Goal: Information Seeking & Learning: Check status

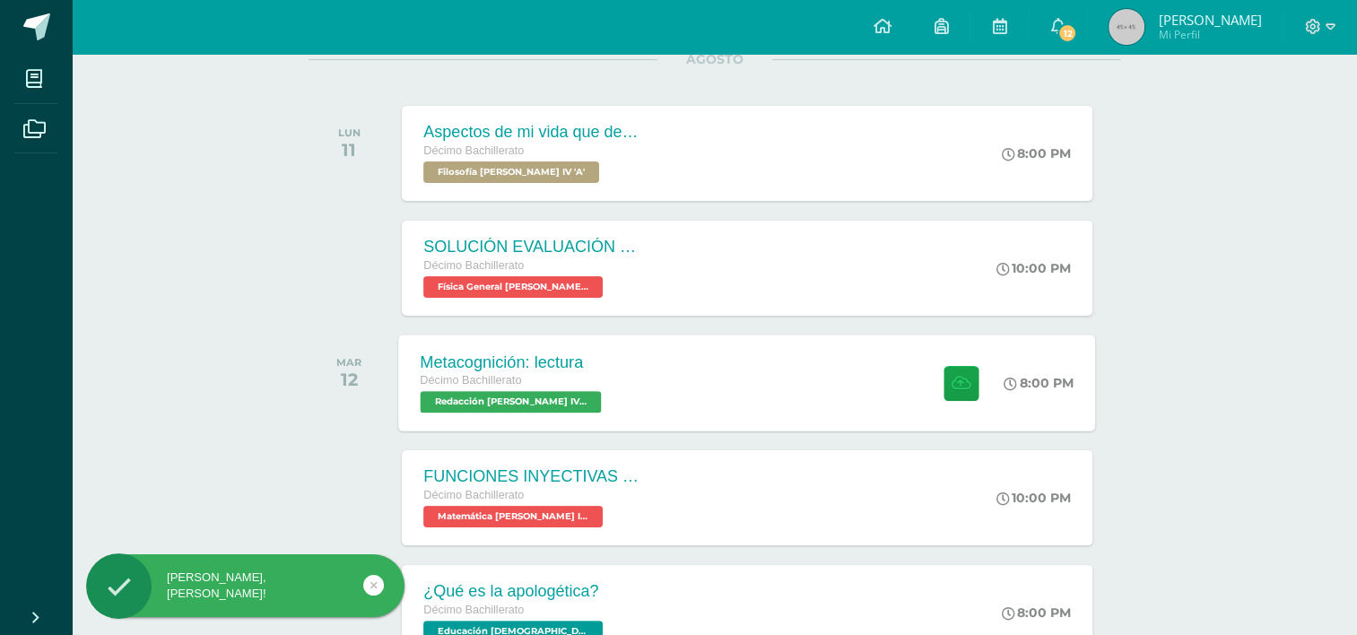
scroll to position [269, 0]
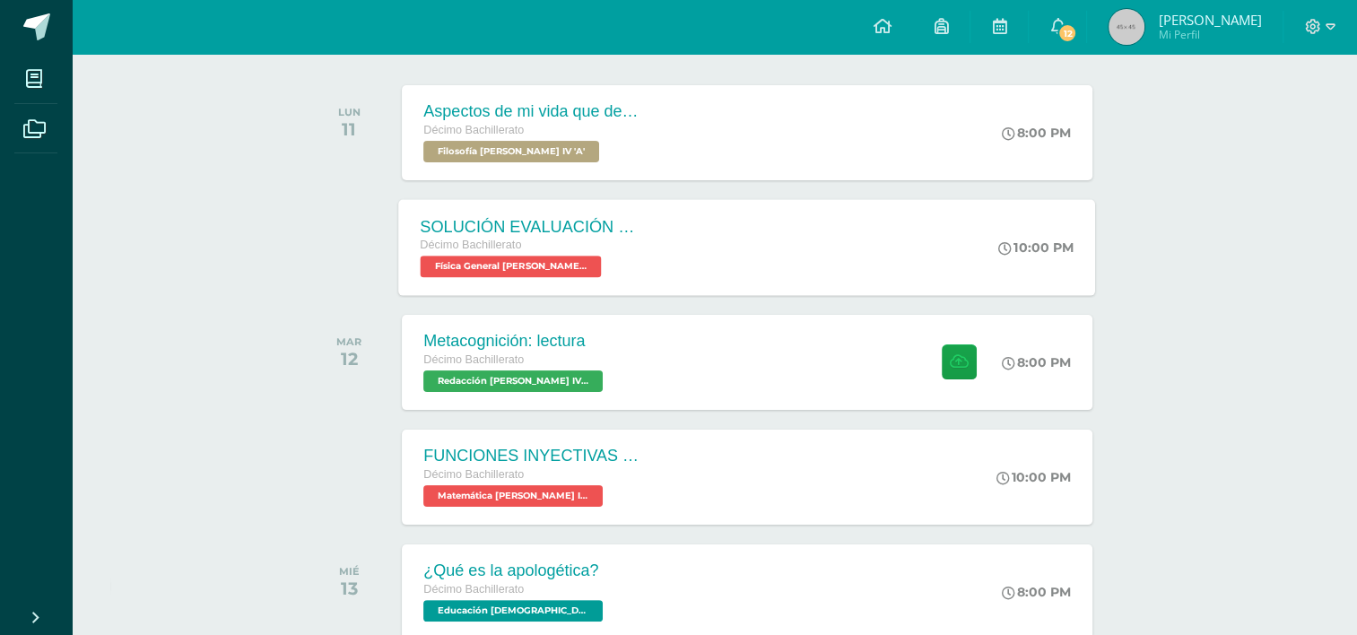
click at [643, 264] on div "SOLUCIÓN EVALUACIÓN FINAL U3 Décimo Bachillerato Física General Bach IV 'A'" at bounding box center [529, 247] width 261 height 96
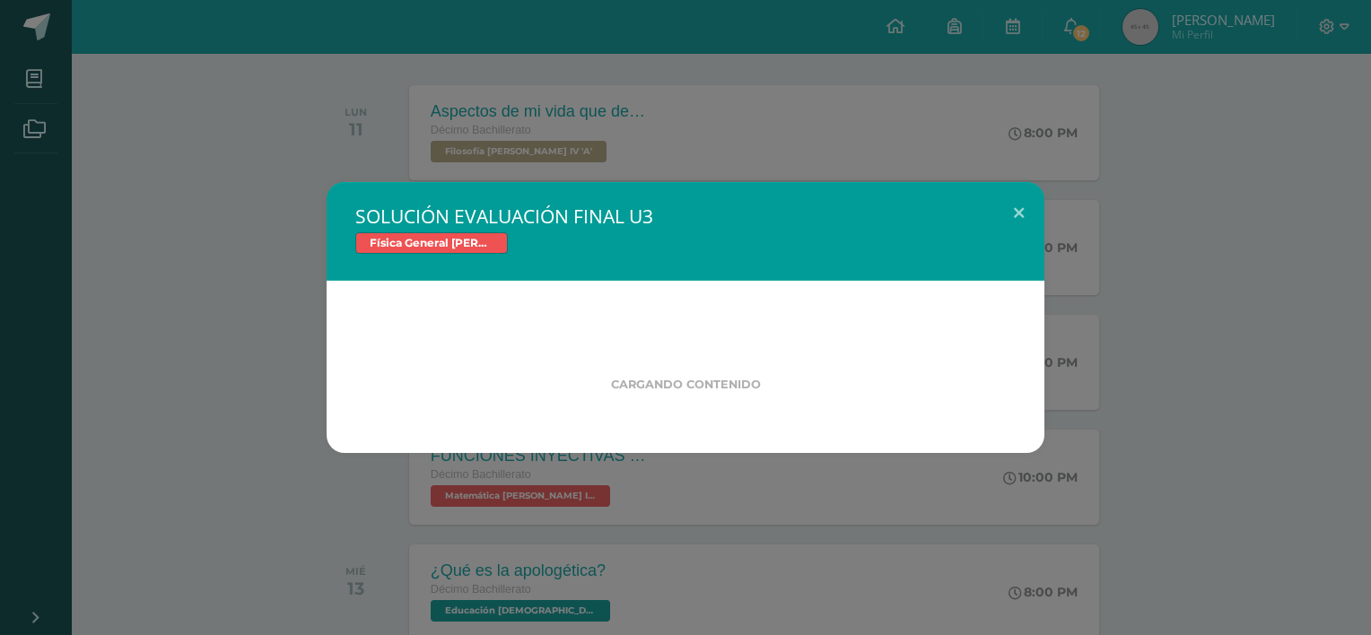
click at [248, 339] on div "SOLUCIÓN EVALUACIÓN FINAL U3 Física General Bach IV Cargando contenido" at bounding box center [685, 317] width 1356 height 271
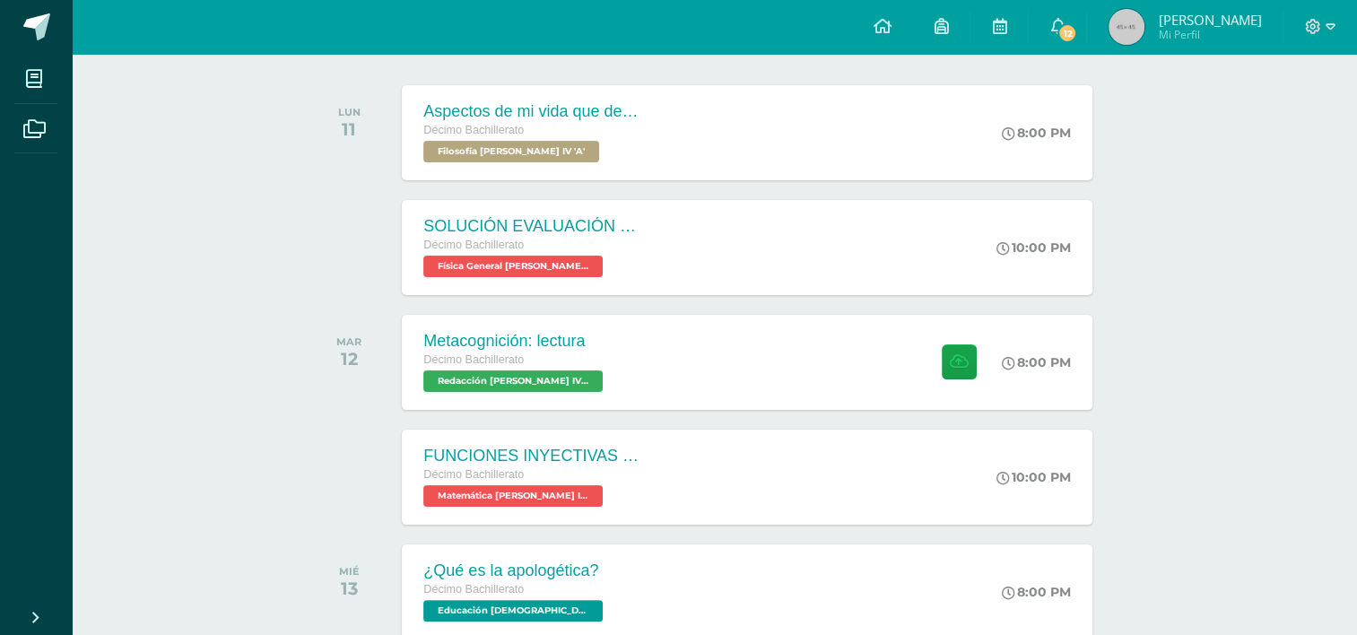
scroll to position [448, 0]
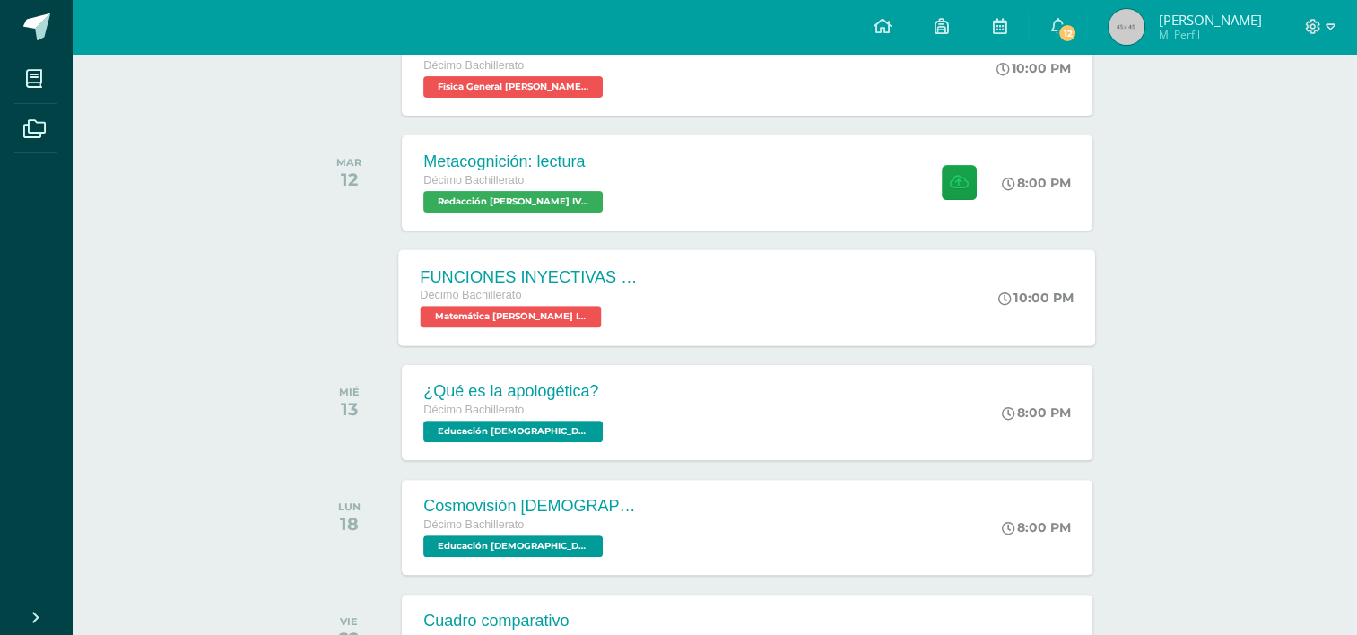
click at [596, 292] on div "Décimo Bachillerato" at bounding box center [529, 296] width 217 height 20
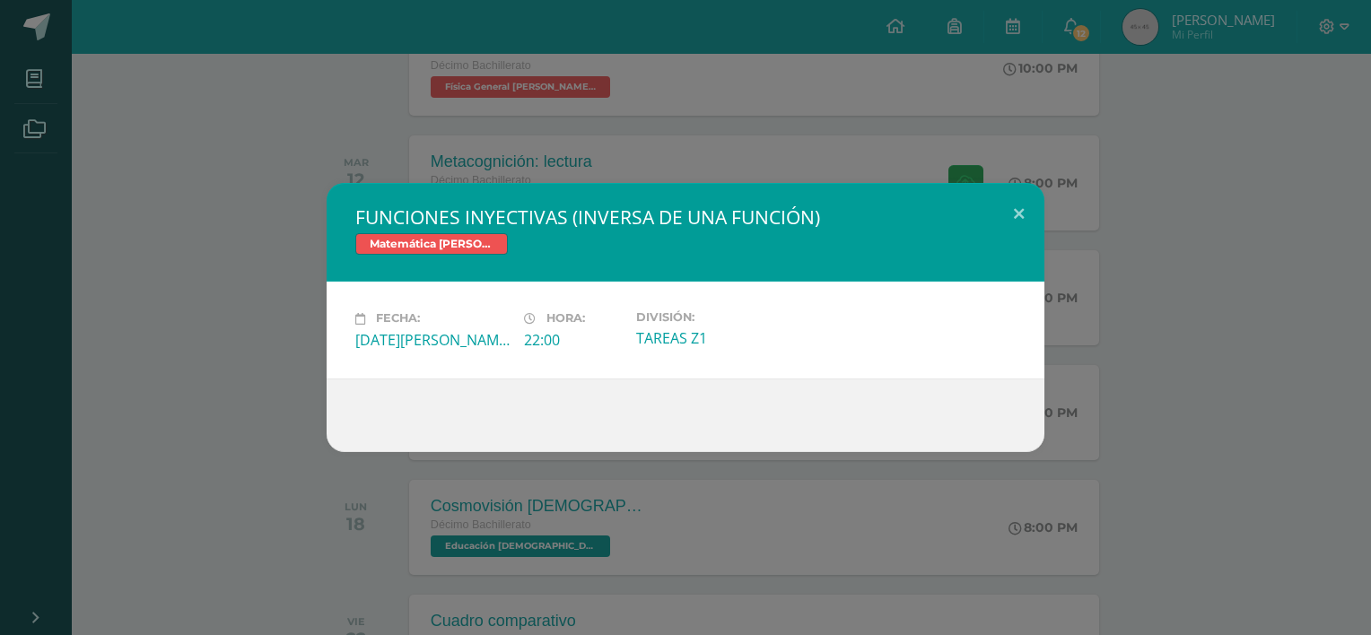
click at [253, 306] on div "FUNCIONES INYECTIVAS (INVERSA DE UNA FUNCIÓN) Matemática Bach IV Fecha: Martes …" at bounding box center [685, 317] width 1356 height 268
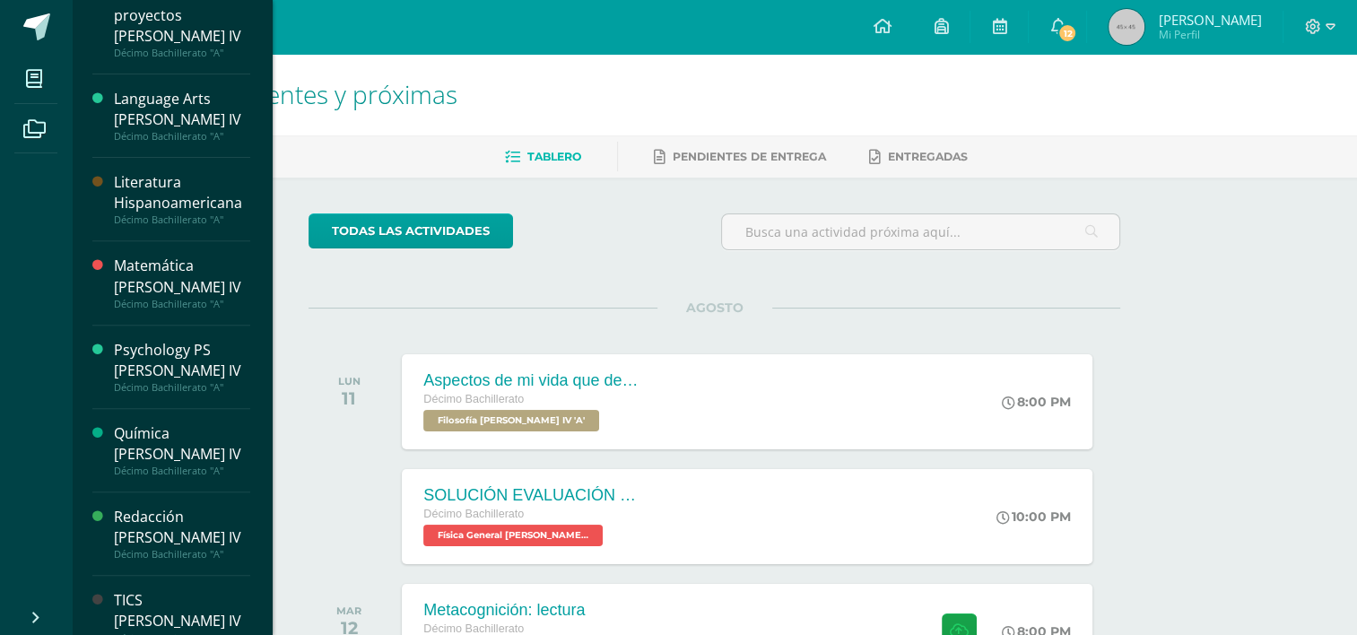
scroll to position [639, 0]
click at [184, 253] on div "Matemática [PERSON_NAME] IV" at bounding box center [182, 273] width 136 height 41
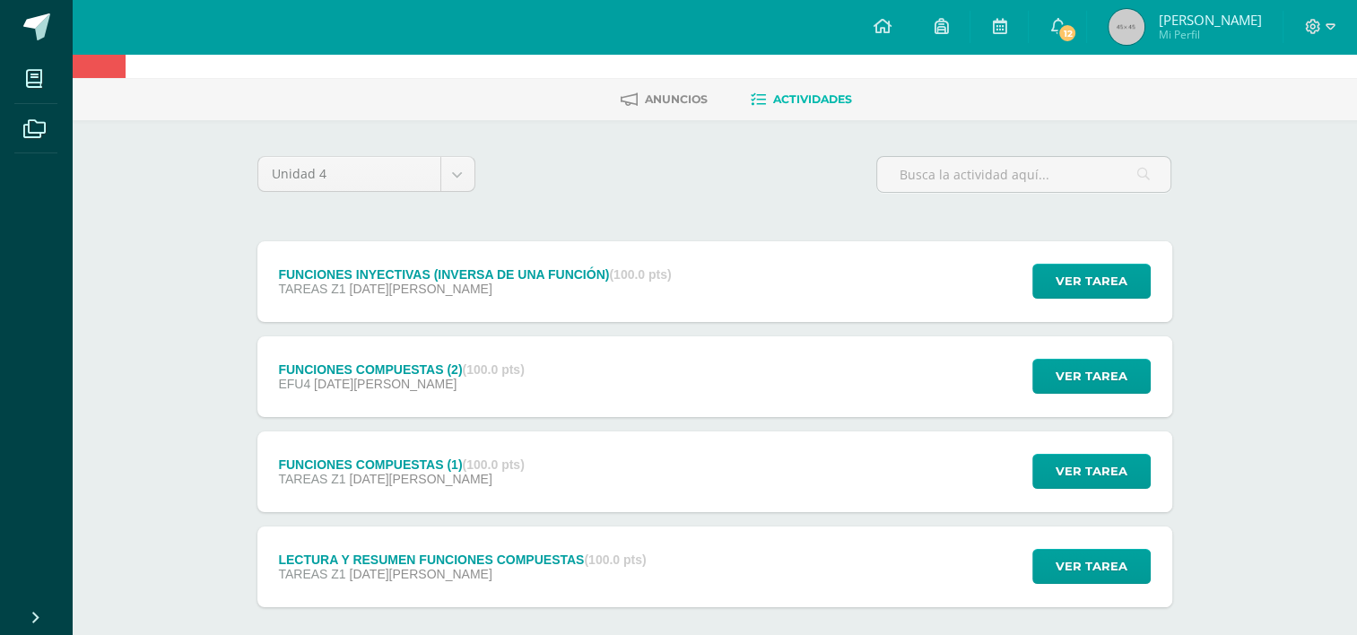
scroll to position [90, 0]
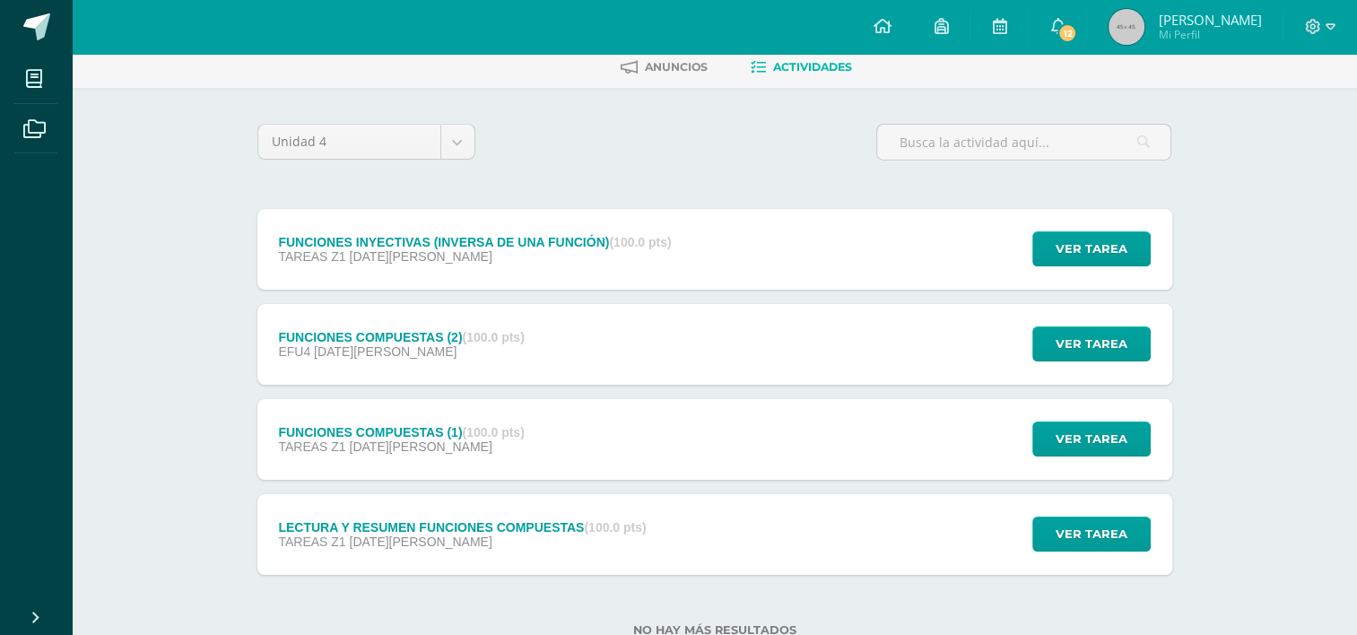
click at [1188, 9] on span "Andrea Sofia Mi Perfil" at bounding box center [1185, 27] width 160 height 36
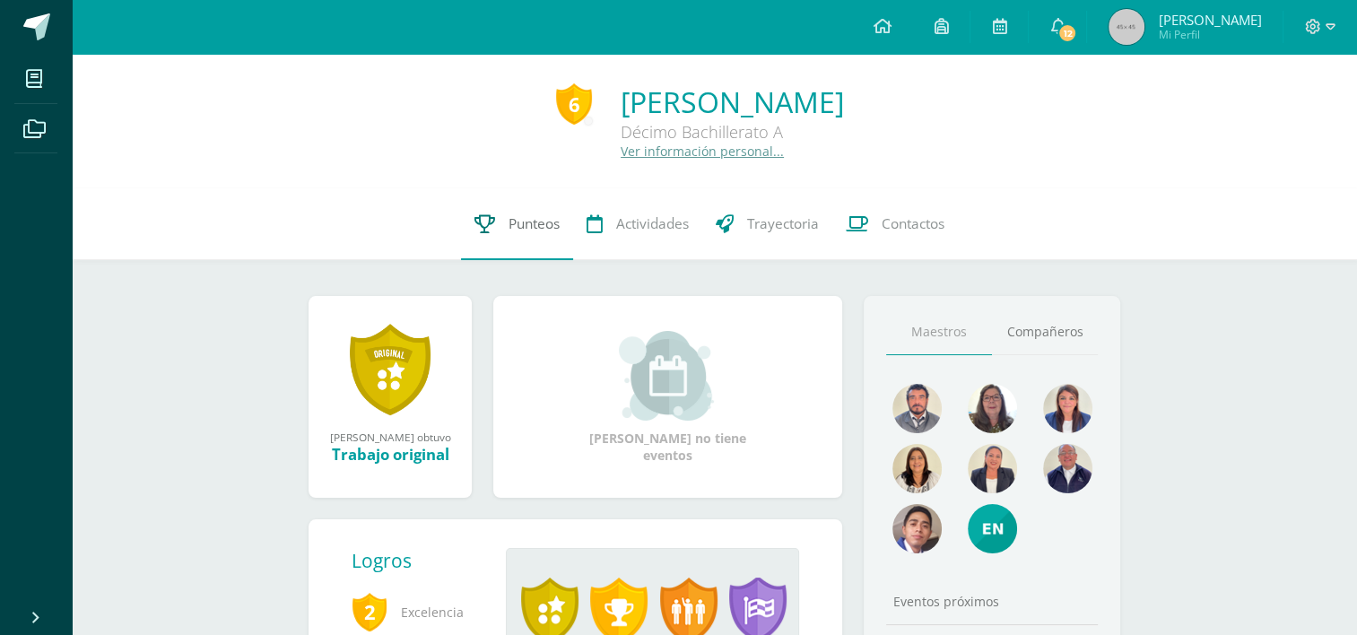
click at [509, 231] on span "Punteos" at bounding box center [534, 223] width 51 height 19
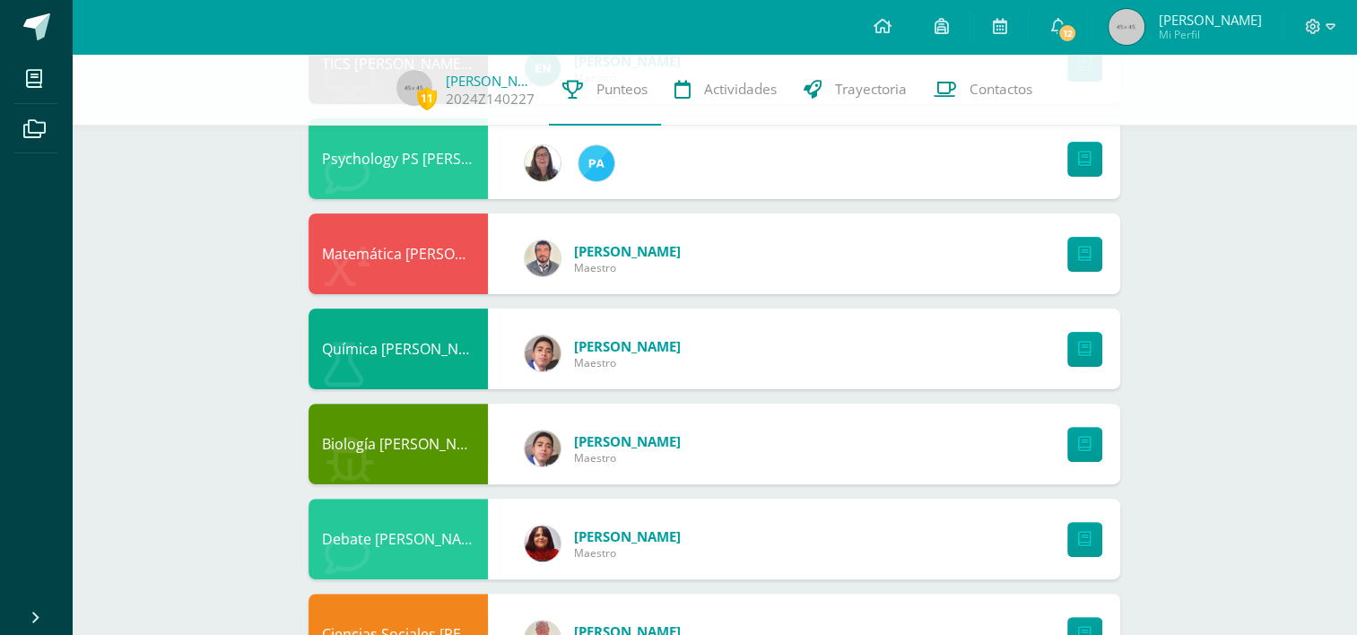
scroll to position [359, 0]
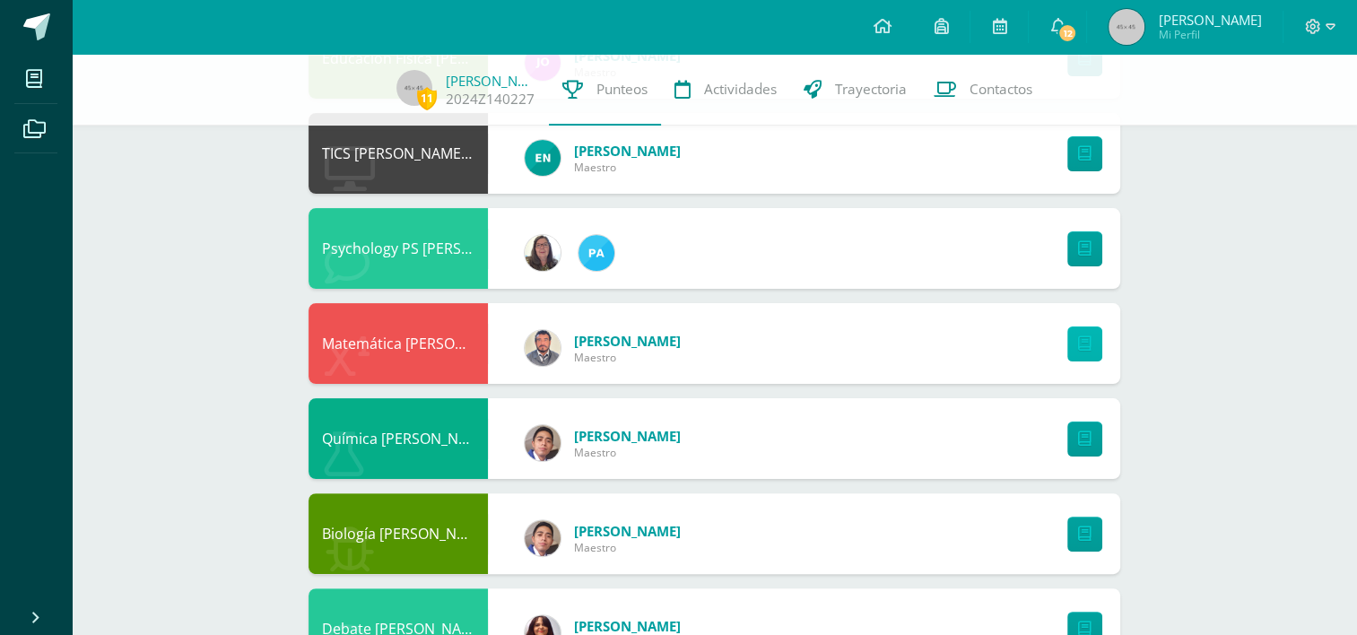
click at [1087, 348] on icon at bounding box center [1084, 343] width 13 height 15
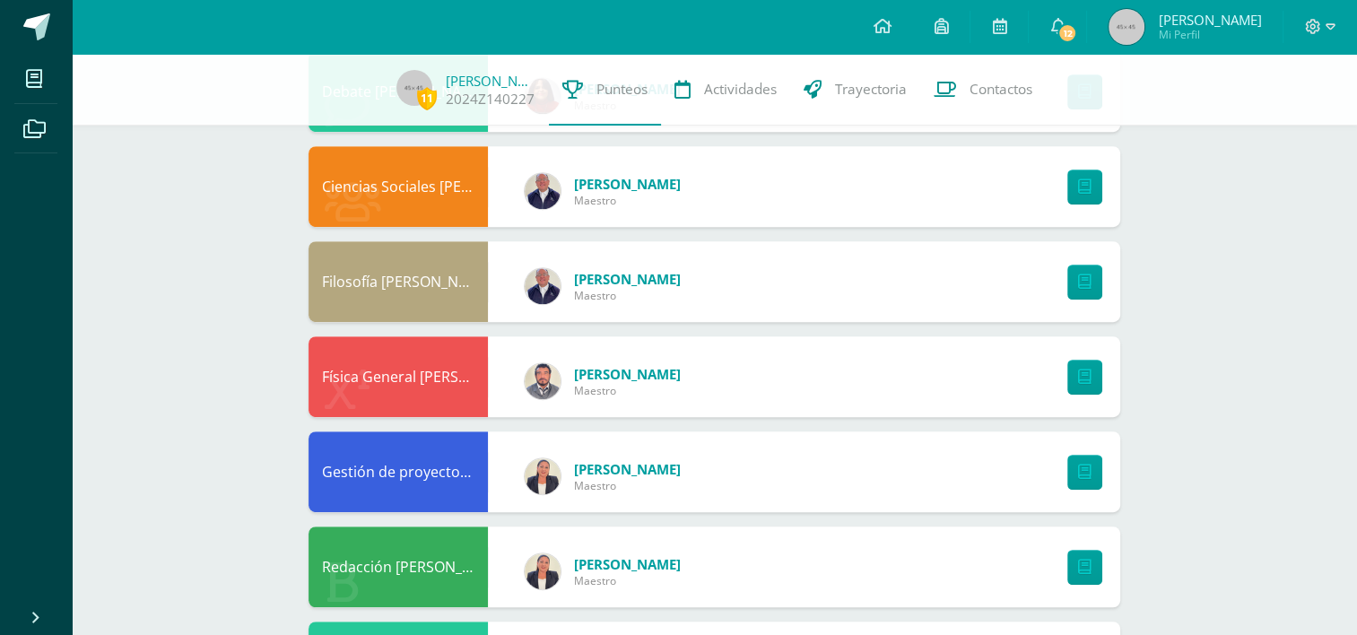
scroll to position [897, 0]
click at [1084, 376] on icon at bounding box center [1084, 376] width 13 height 15
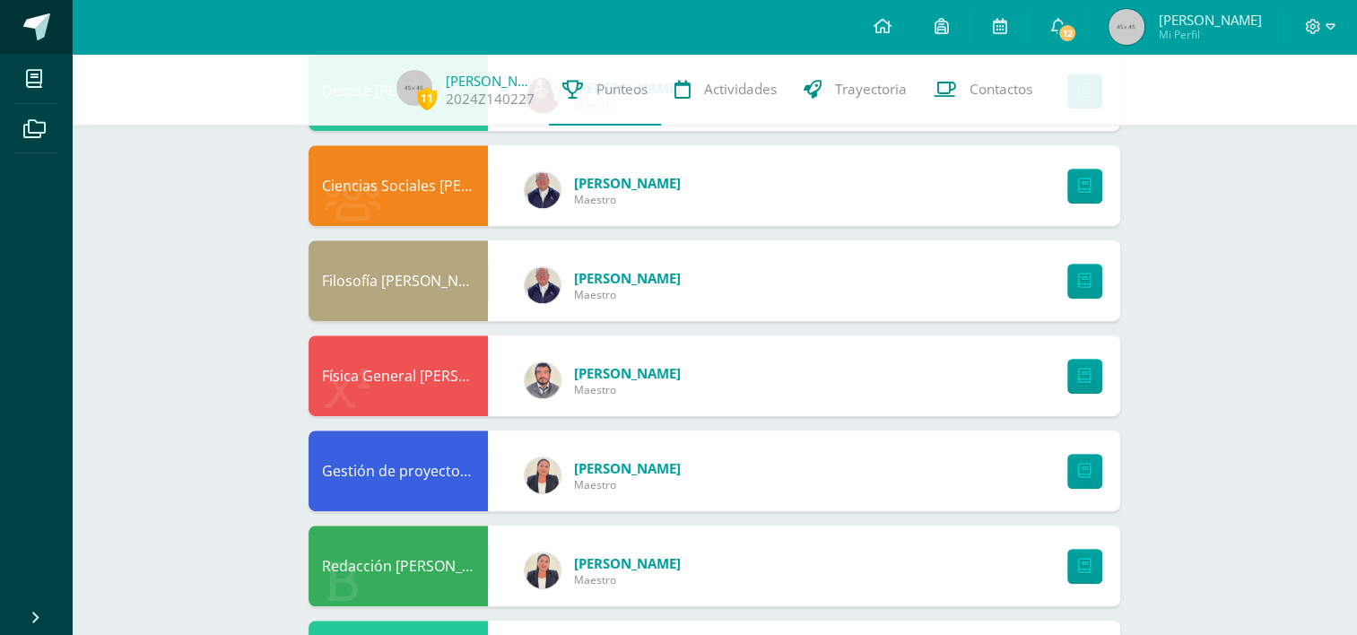
click at [18, 27] on link at bounding box center [36, 27] width 72 height 54
click at [1068, 32] on link "12" at bounding box center [1057, 27] width 57 height 54
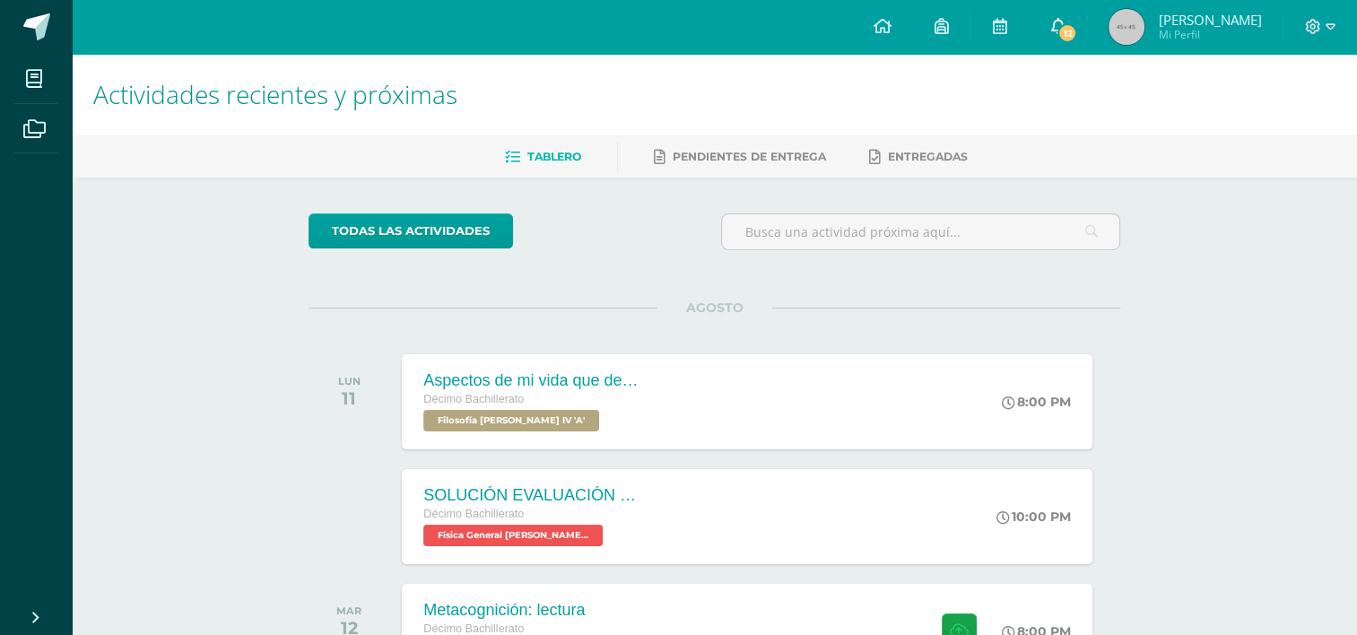
click at [1086, 19] on link "12" at bounding box center [1057, 27] width 57 height 54
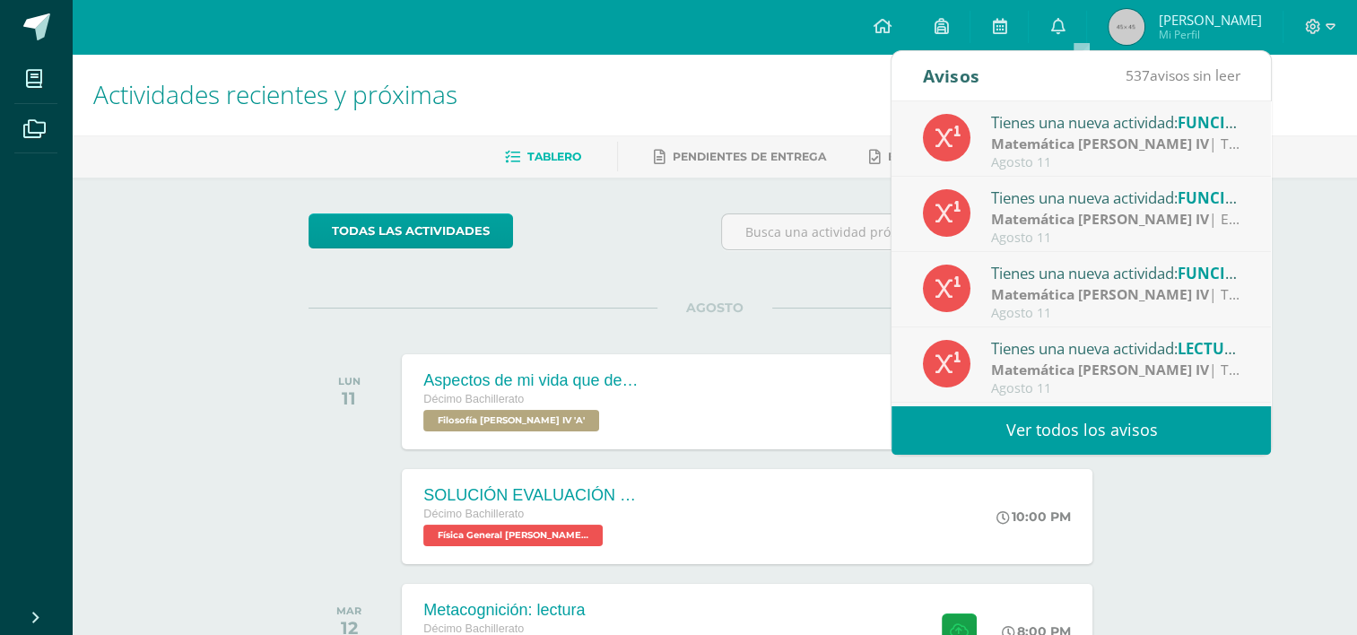
click at [1101, 138] on strong "Matemática [PERSON_NAME] IV" at bounding box center [1100, 144] width 218 height 20
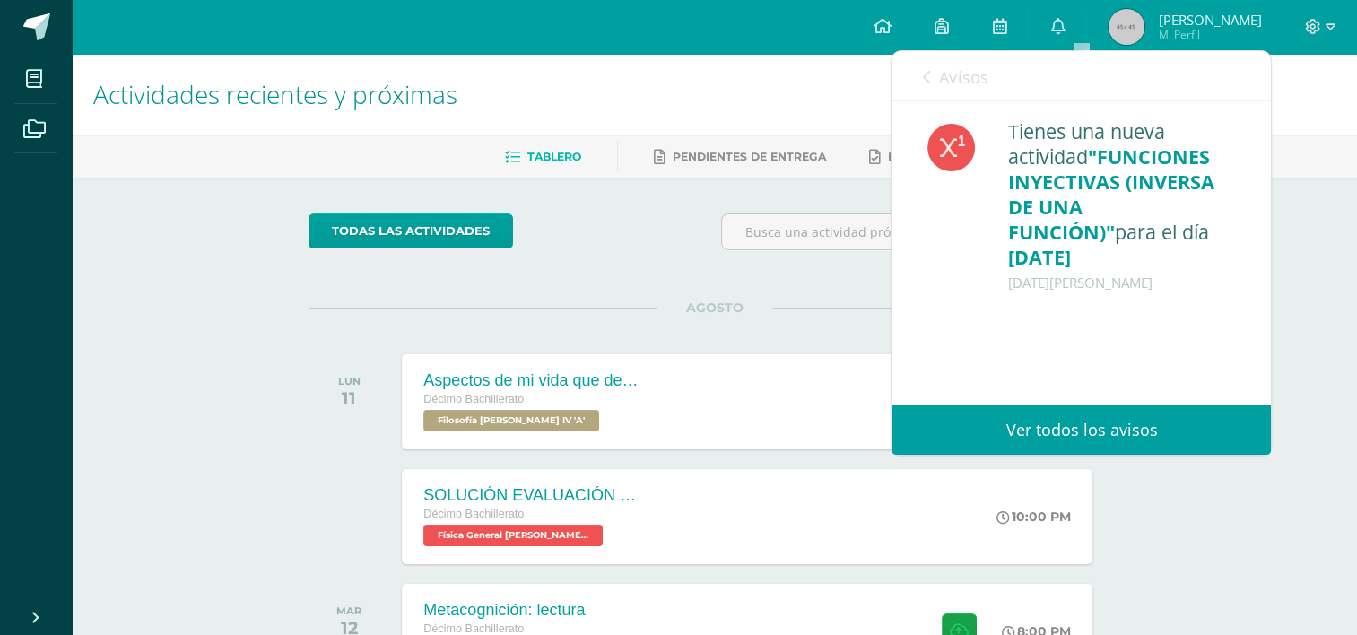
click at [977, 71] on span "Avisos" at bounding box center [963, 77] width 48 height 22
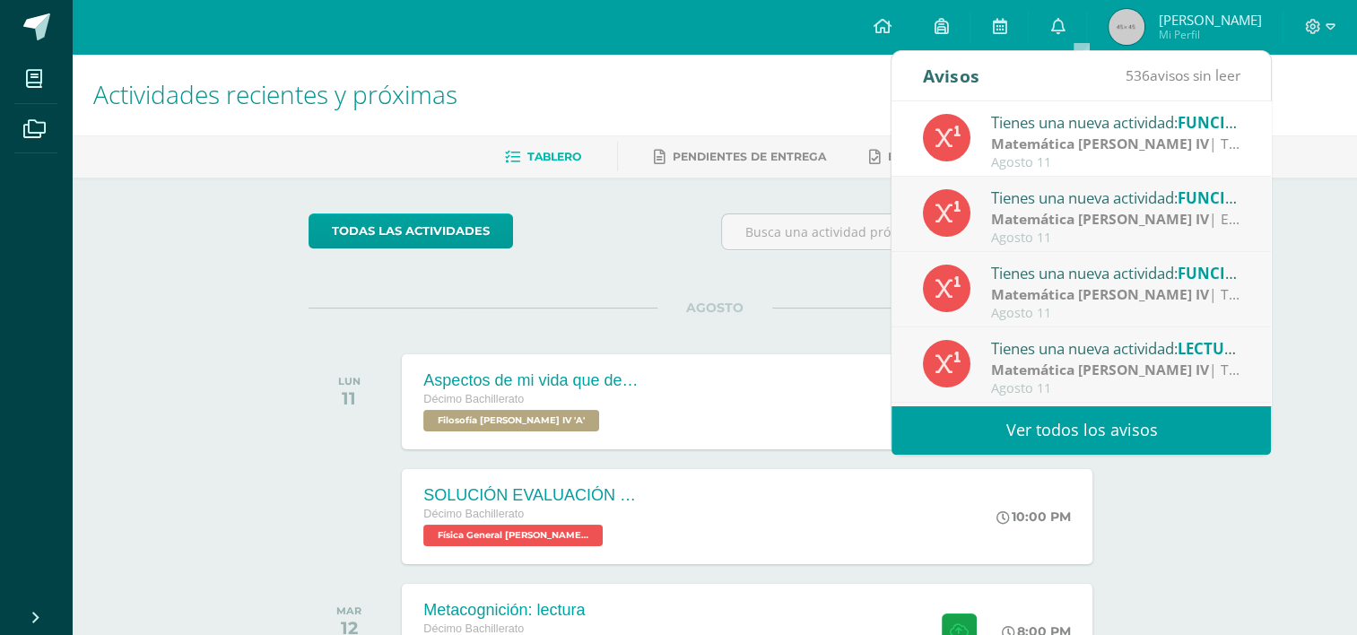
click at [1061, 211] on strong "Matemática [PERSON_NAME] IV" at bounding box center [1100, 219] width 218 height 20
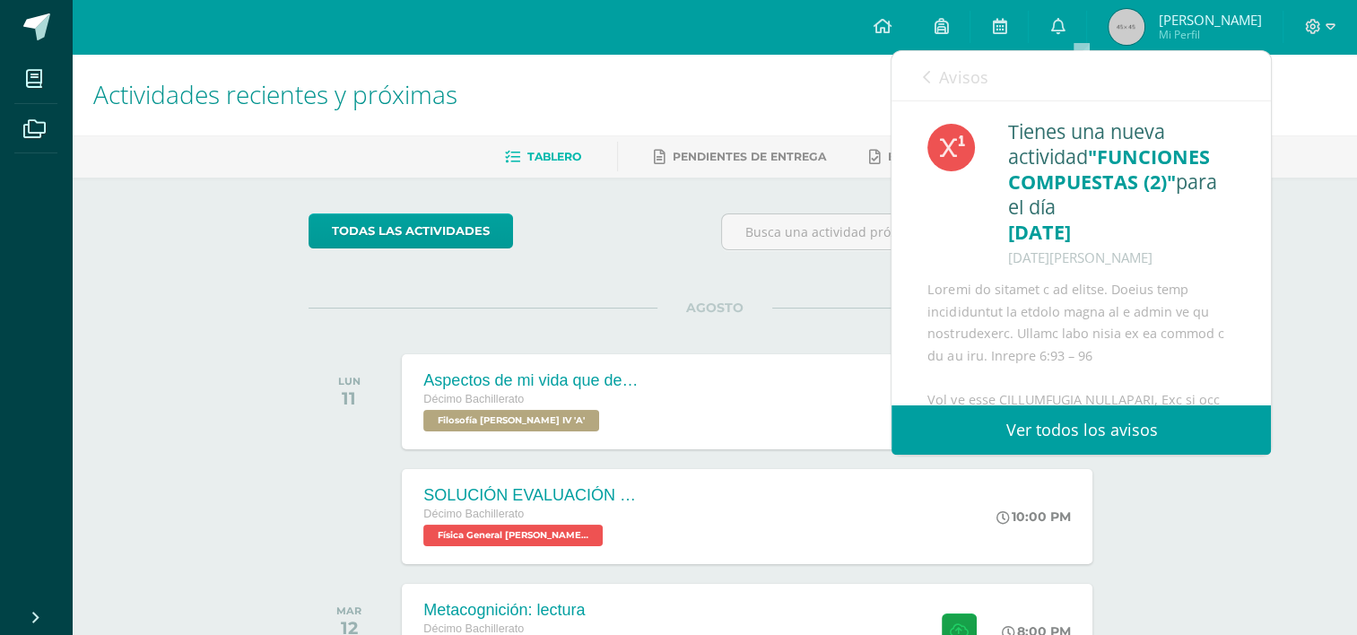
click at [974, 80] on span "Avisos" at bounding box center [963, 77] width 48 height 22
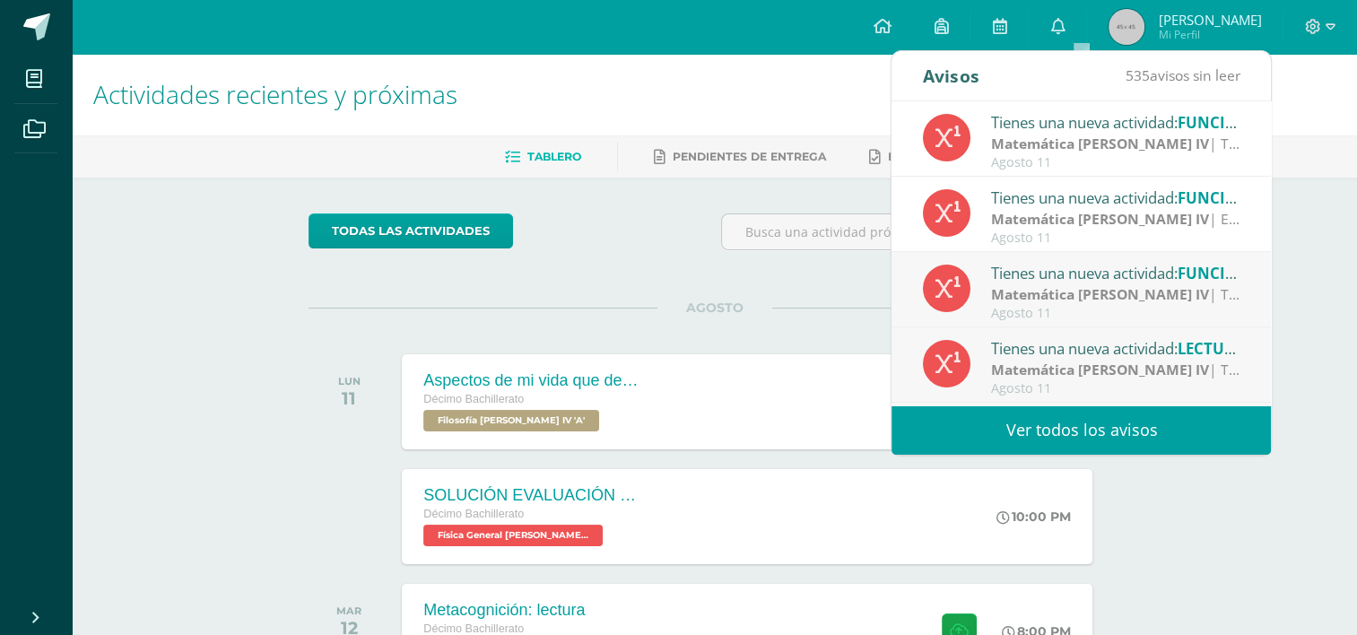
click at [1051, 292] on strong "Matemática [PERSON_NAME] IV" at bounding box center [1100, 294] width 218 height 20
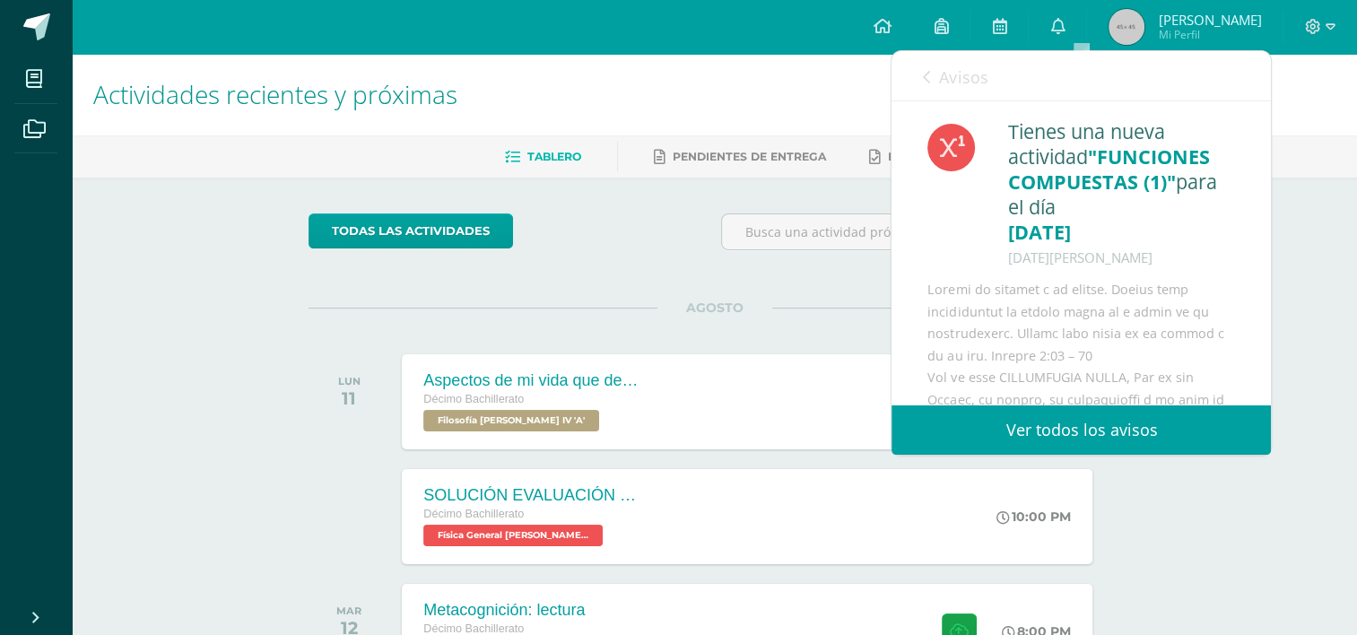
click at [970, 73] on span "Avisos" at bounding box center [963, 77] width 48 height 22
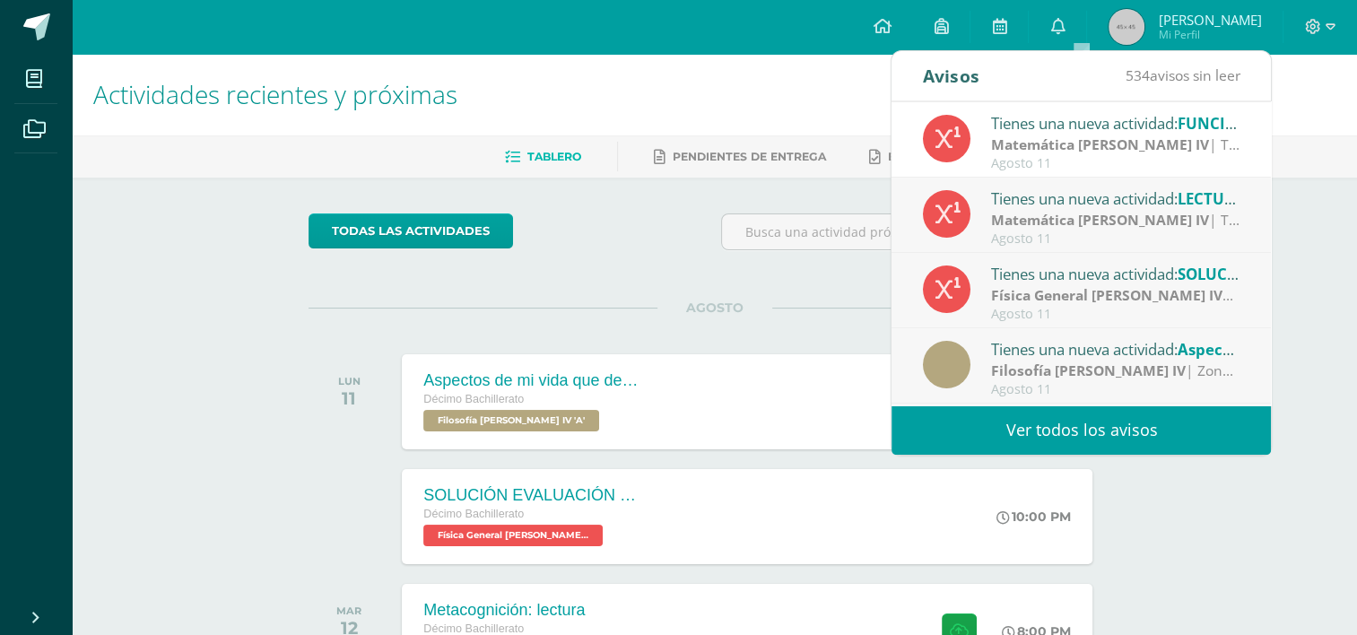
scroll to position [179, 0]
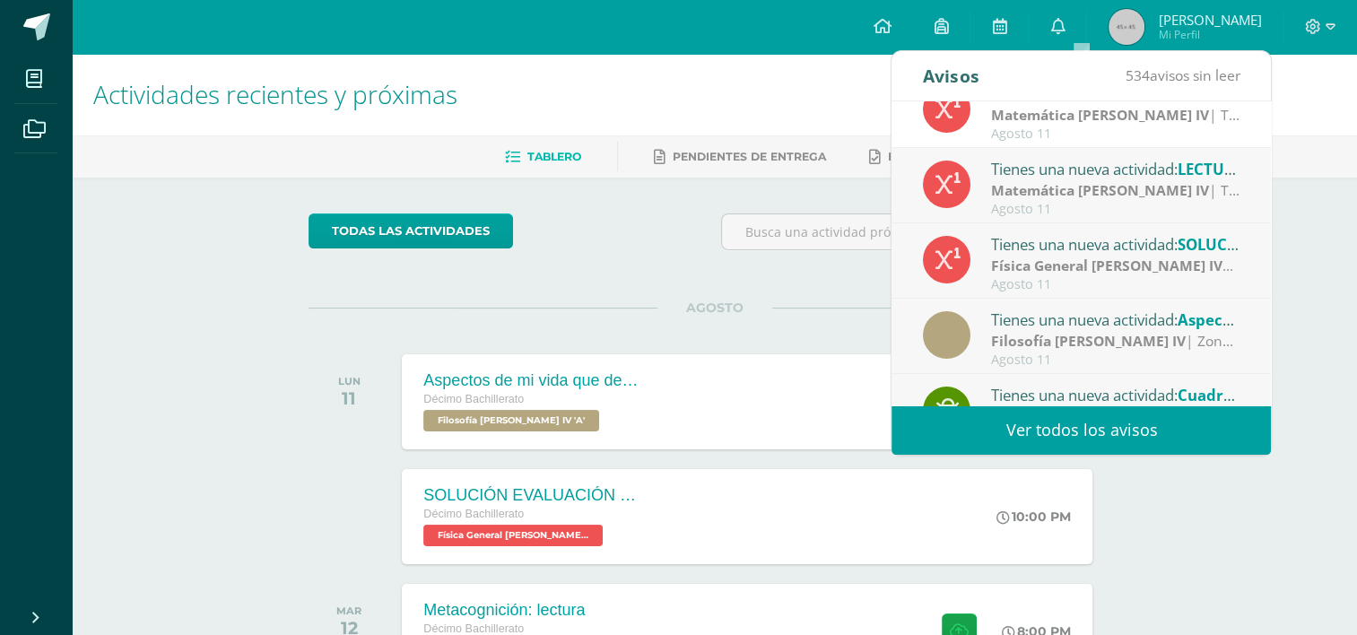
click at [1084, 174] on div "Tienes una nueva actividad: LECTURA Y RESUMEN FUNCIONES COMPUESTAS" at bounding box center [1115, 168] width 249 height 23
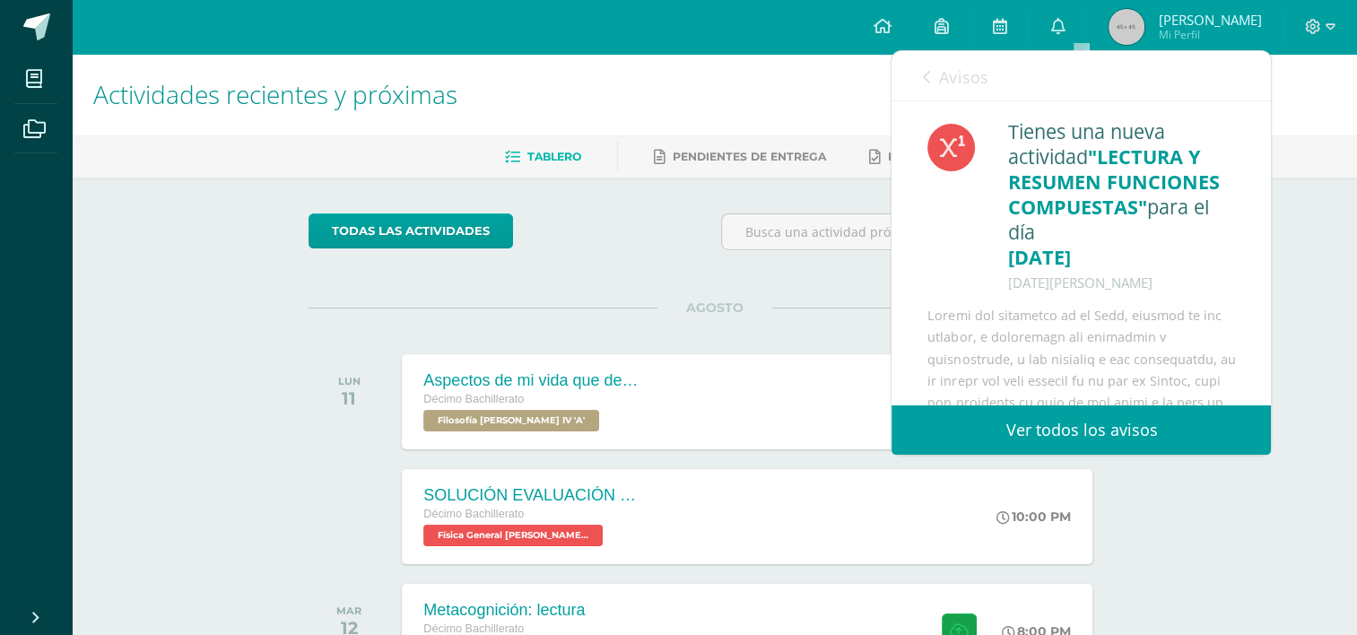
click at [958, 78] on span "Avisos" at bounding box center [963, 77] width 48 height 22
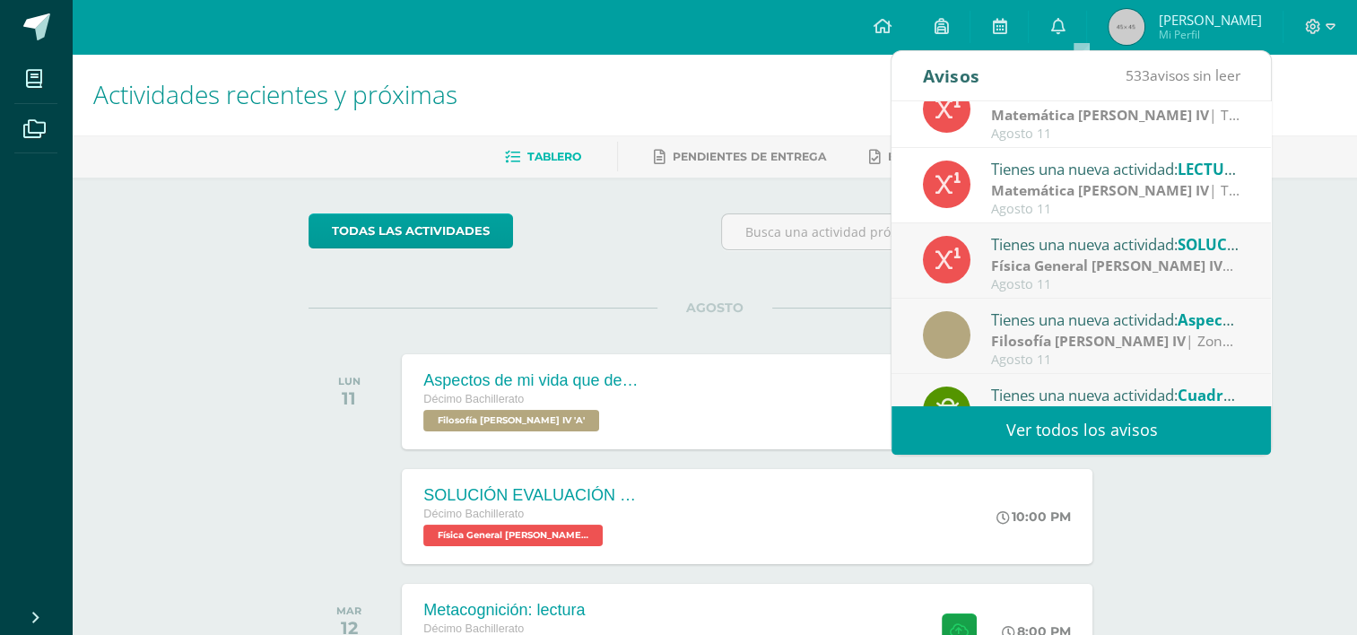
click at [1051, 275] on div "Física General [PERSON_NAME] IV | TAREA Z1" at bounding box center [1115, 266] width 249 height 21
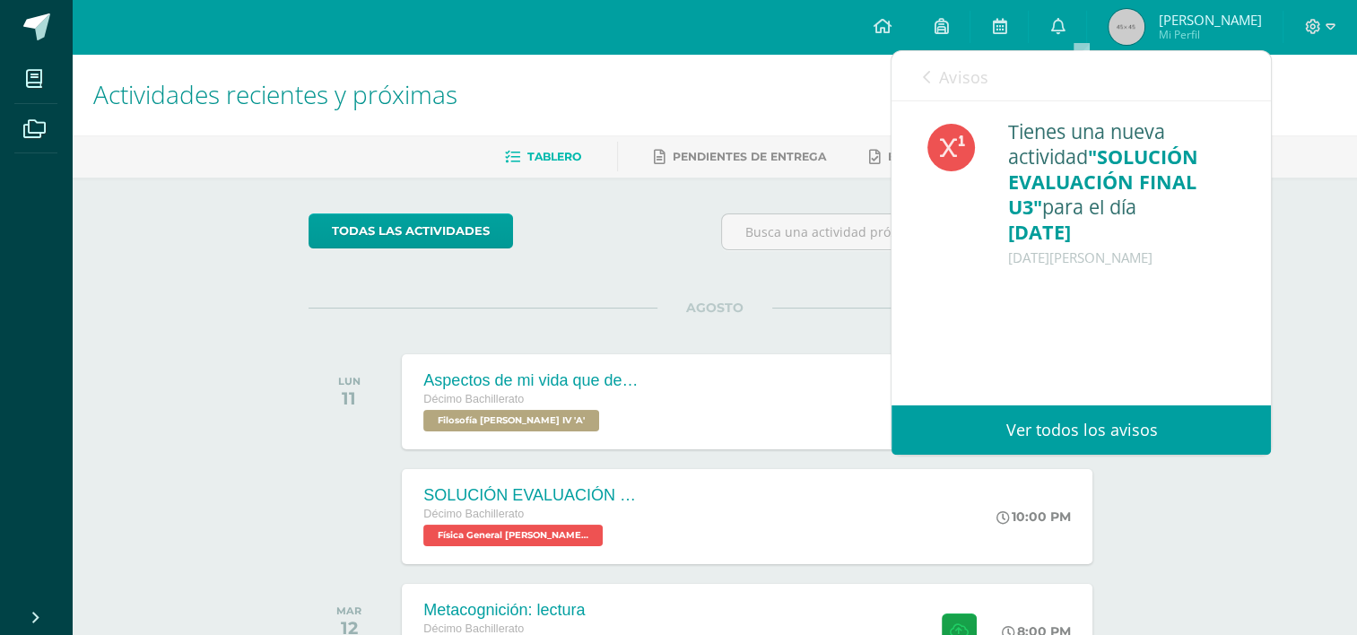
click at [960, 86] on span "Avisos" at bounding box center [963, 77] width 48 height 22
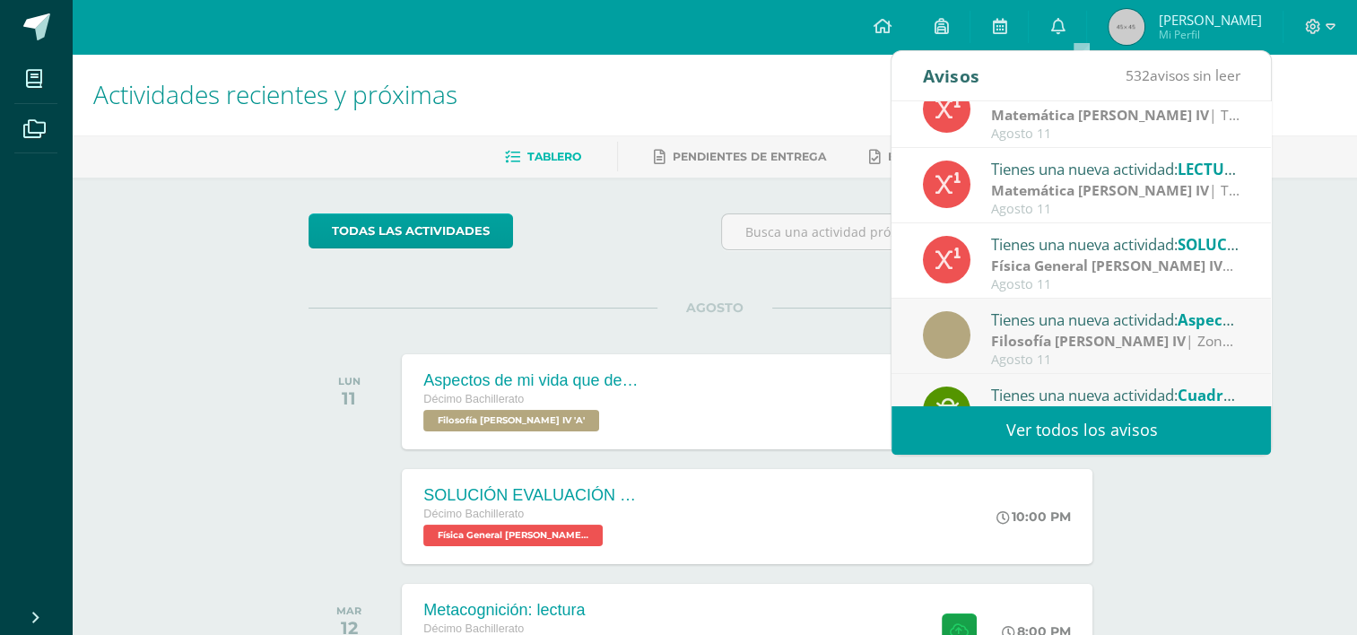
click at [1047, 349] on strong "Filosofía [PERSON_NAME] IV" at bounding box center [1088, 341] width 195 height 20
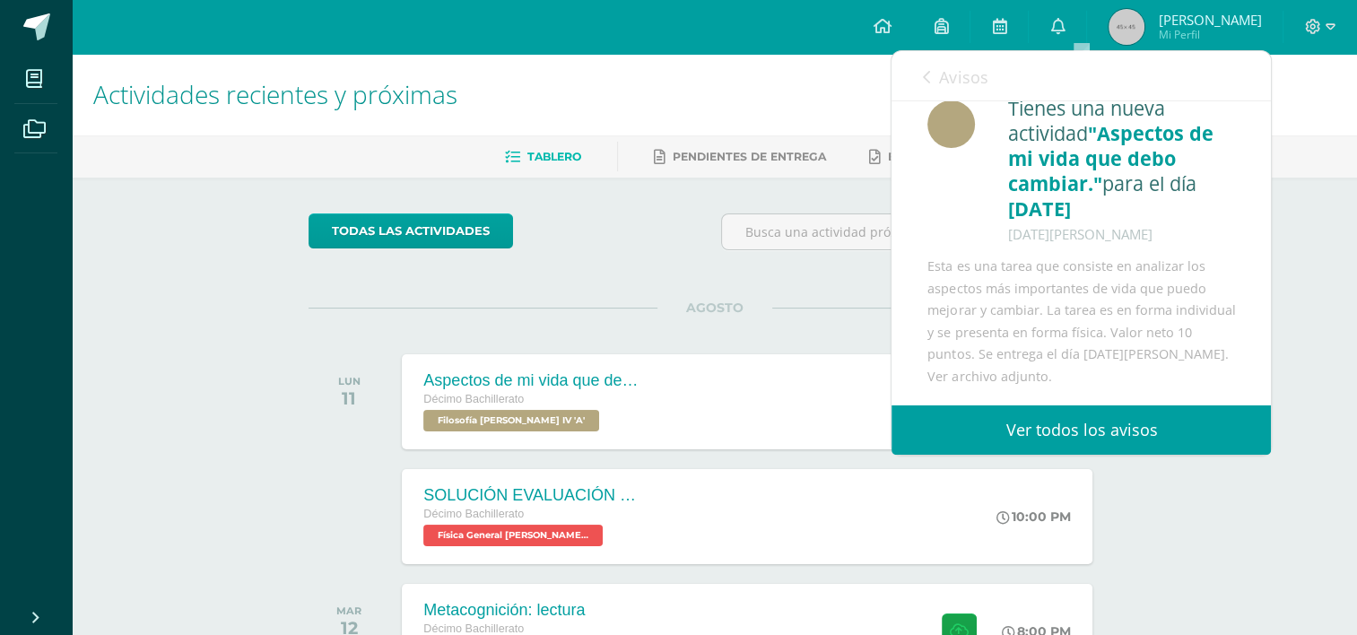
scroll to position [45, 0]
drag, startPoint x: 982, startPoint y: 286, endPoint x: 1232, endPoint y: 372, distance: 264.7
click at [1232, 372] on div "Tienes una nueva actividad "Aspectos de mi vida que debo cambiar." para el día …" at bounding box center [1081, 241] width 379 height 327
click at [954, 63] on link "Avisos" at bounding box center [955, 76] width 65 height 51
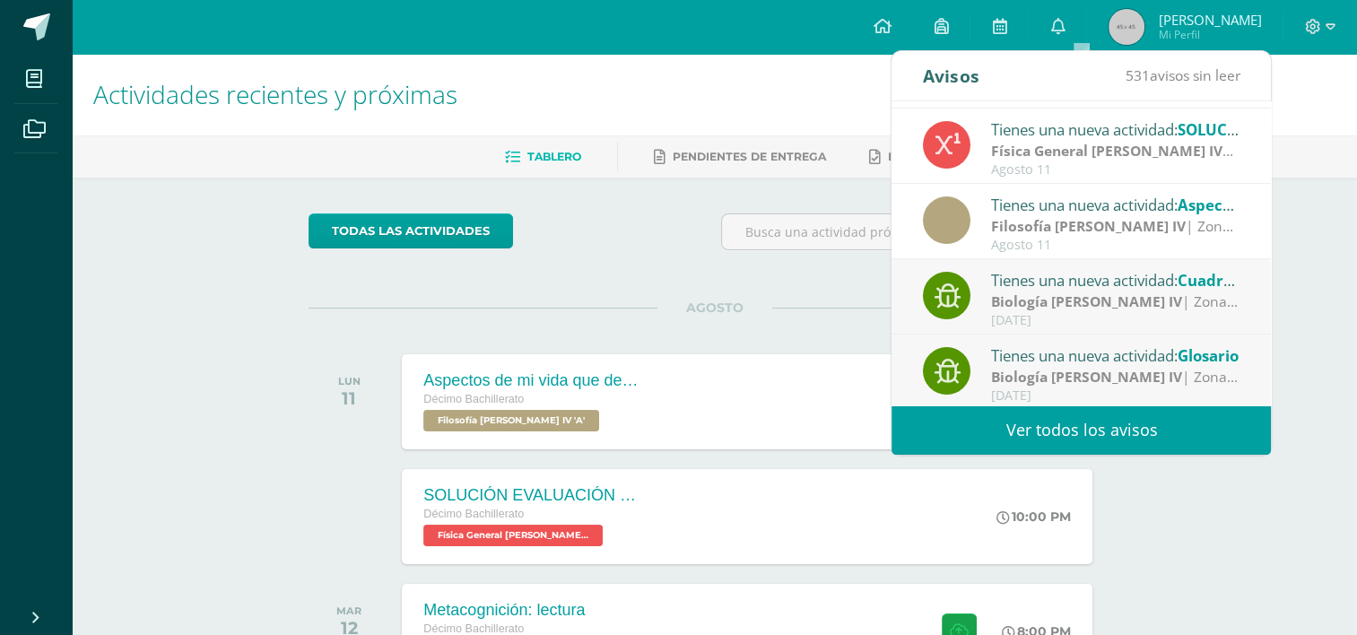
scroll to position [298, 0]
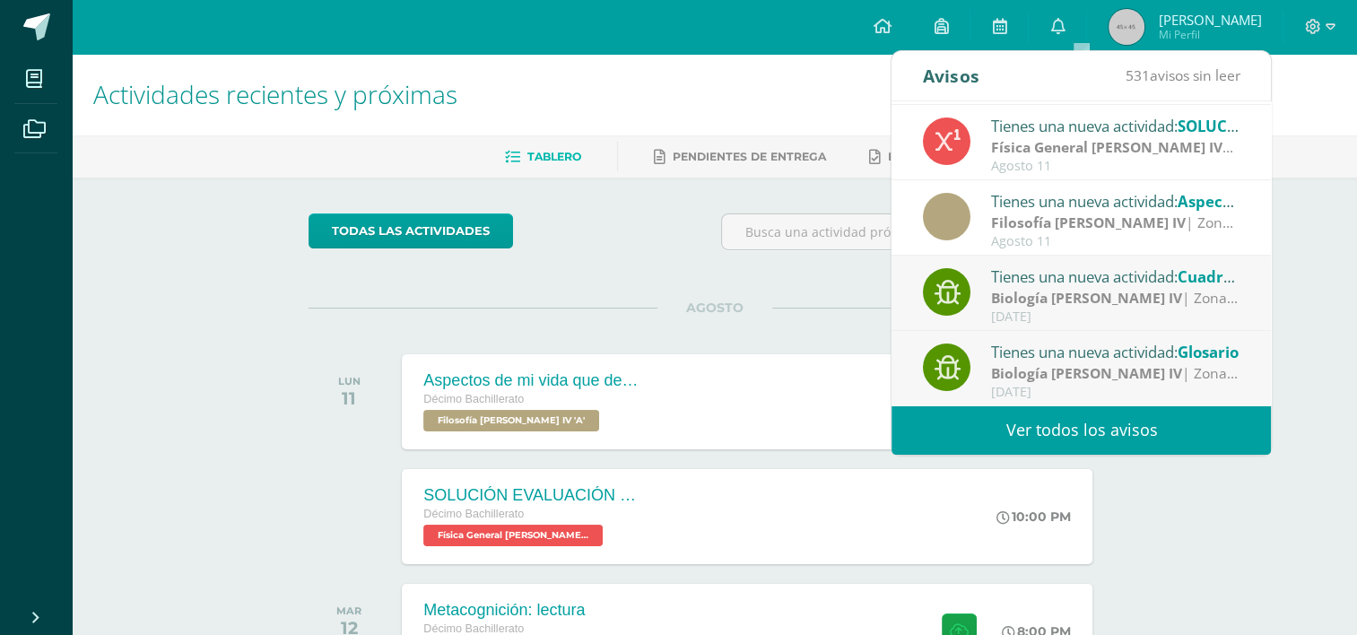
click at [1064, 296] on strong "Biología [PERSON_NAME] IV" at bounding box center [1086, 298] width 191 height 20
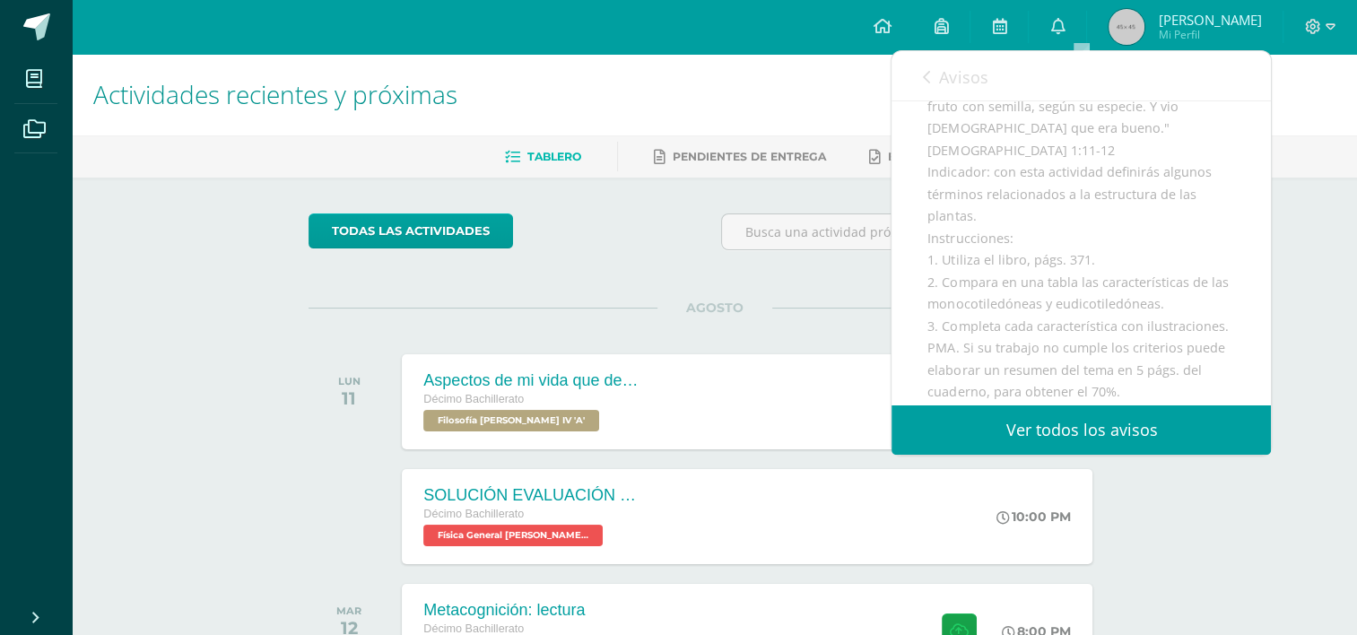
scroll to position [309, 0]
click at [957, 91] on link "Avisos" at bounding box center [955, 76] width 65 height 51
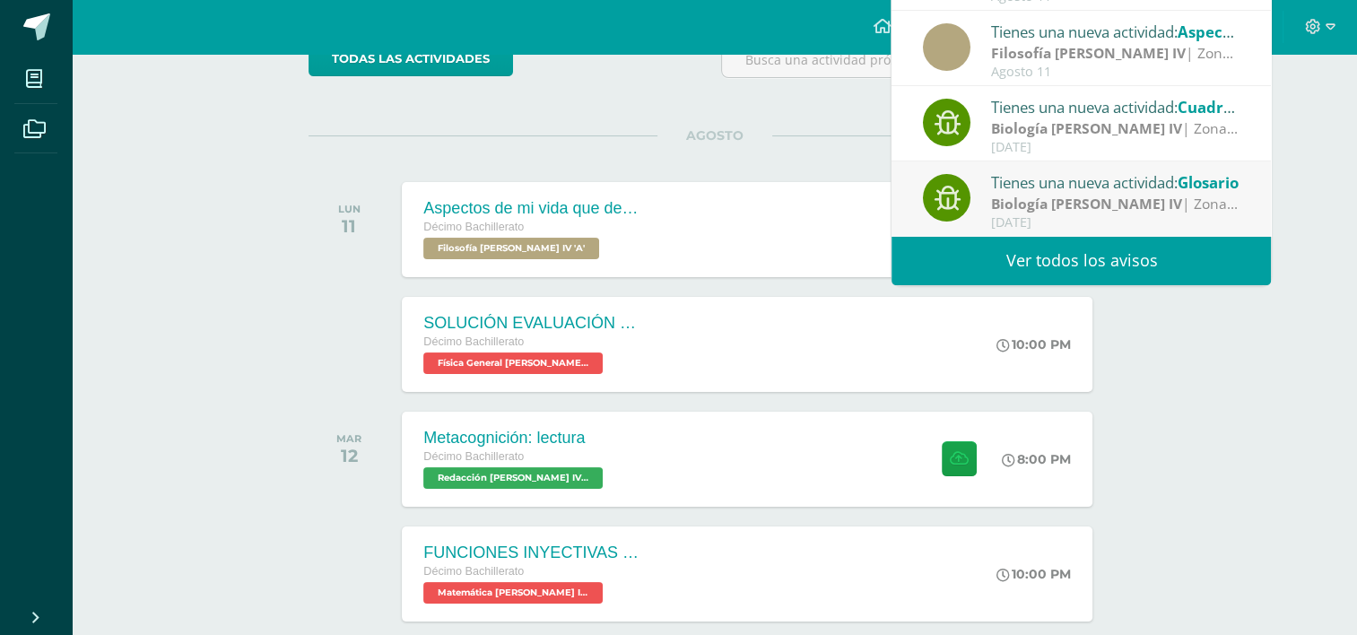
scroll to position [179, 0]
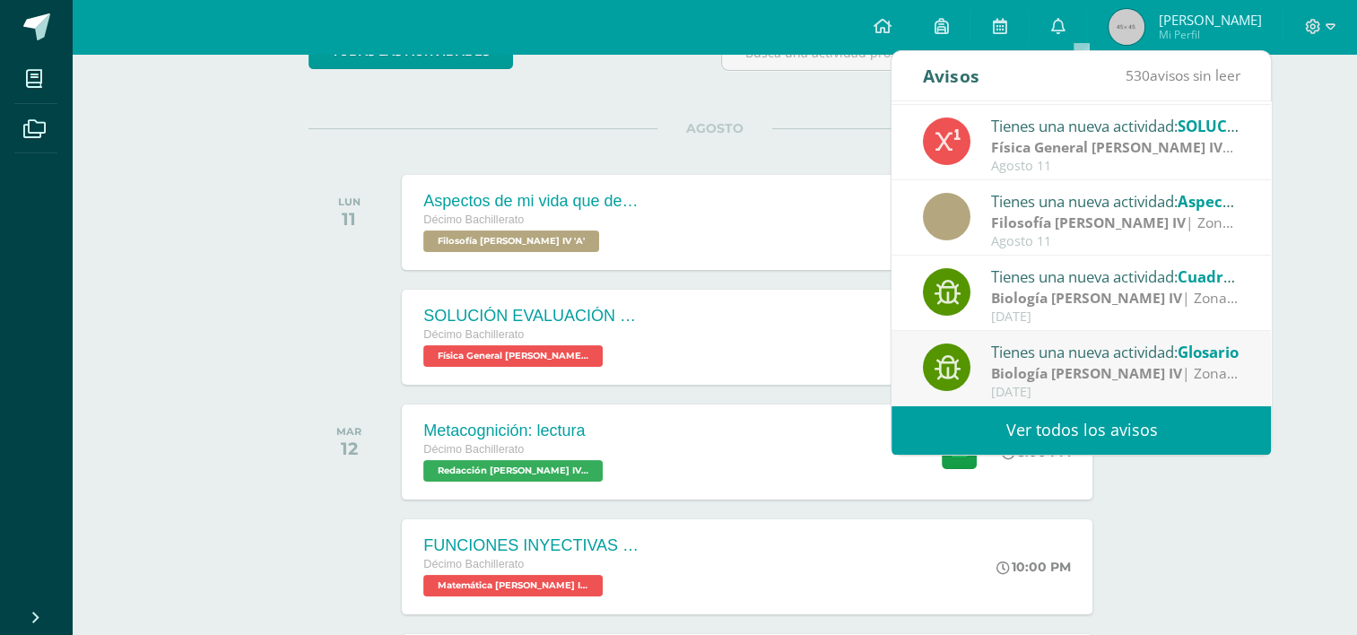
click at [1059, 357] on div "Tienes una nueva actividad: Glosario" at bounding box center [1115, 351] width 249 height 23
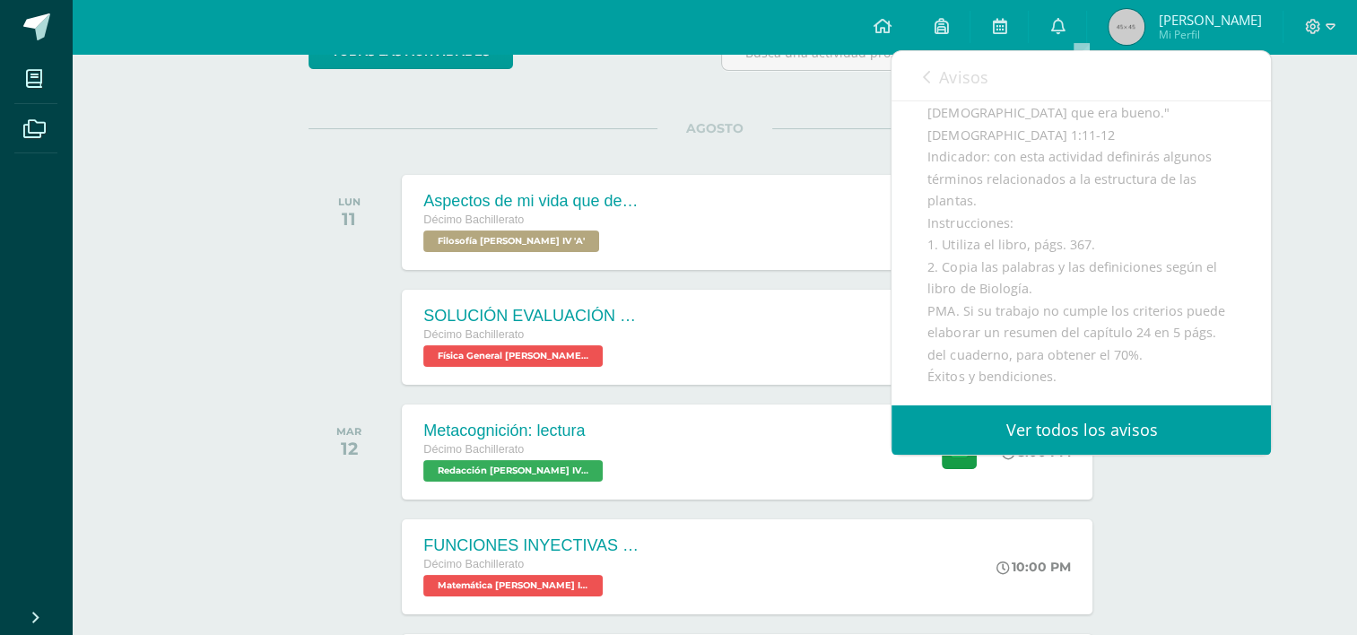
click at [965, 74] on span "Avisos" at bounding box center [963, 77] width 48 height 22
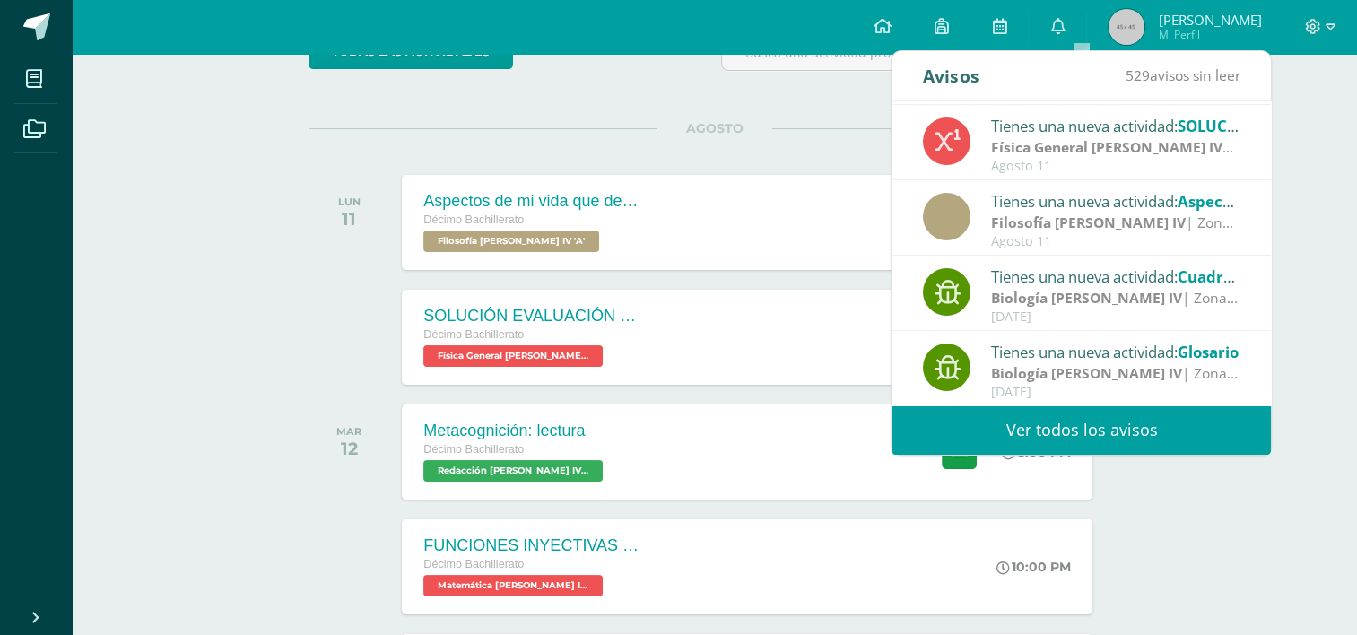
click at [1239, 526] on div "Actividades recientes y próximas Tablero Pendientes de entrega Entregadas todas…" at bounding box center [714, 467] width 1285 height 1187
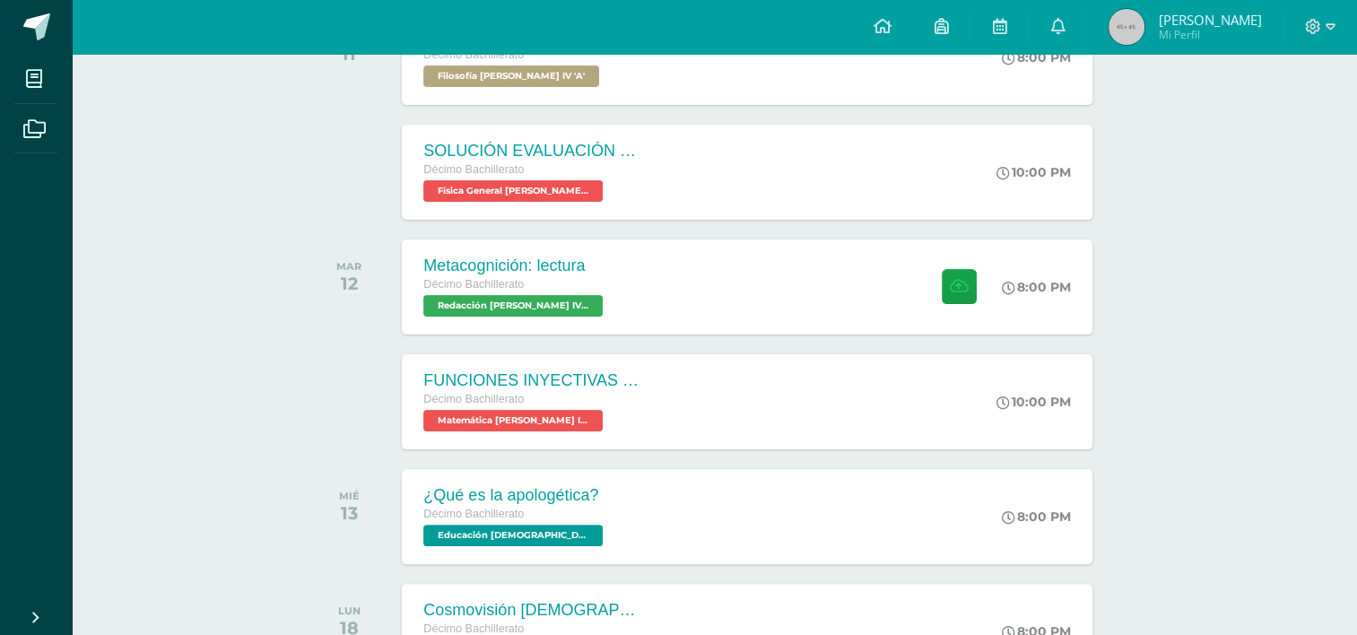
scroll to position [335, 0]
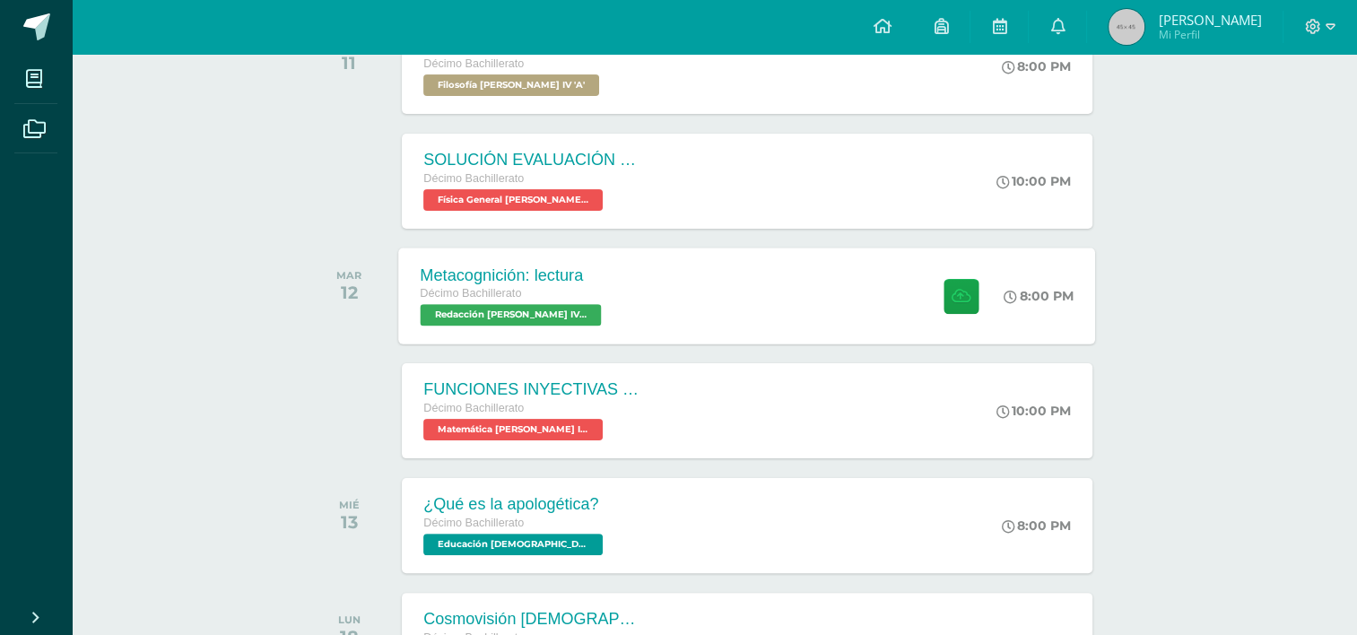
click at [631, 287] on div "Metacognición: lectura Décimo Bachillerato Redacción [PERSON_NAME] IV 'A' 8:00 …" at bounding box center [747, 296] width 697 height 96
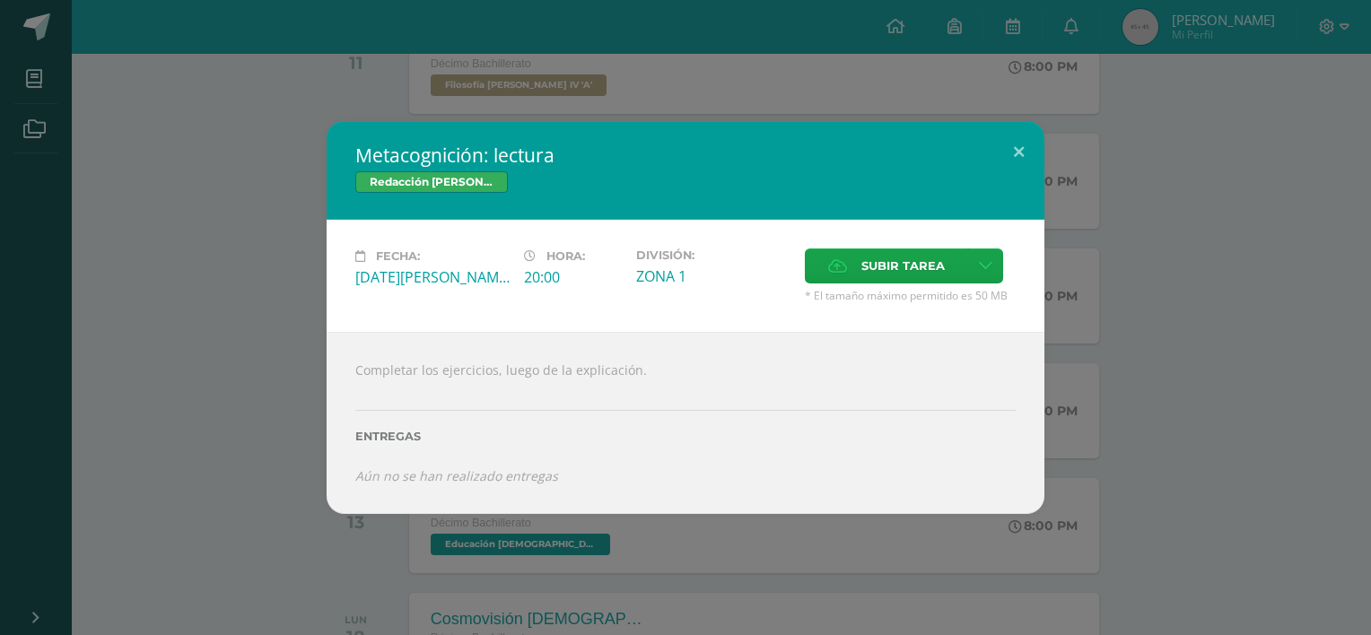
click at [257, 327] on div "Metacognición: lectura Redacción [PERSON_NAME] IV Fecha: [DATE][PERSON_NAME] Ho…" at bounding box center [685, 317] width 1356 height 392
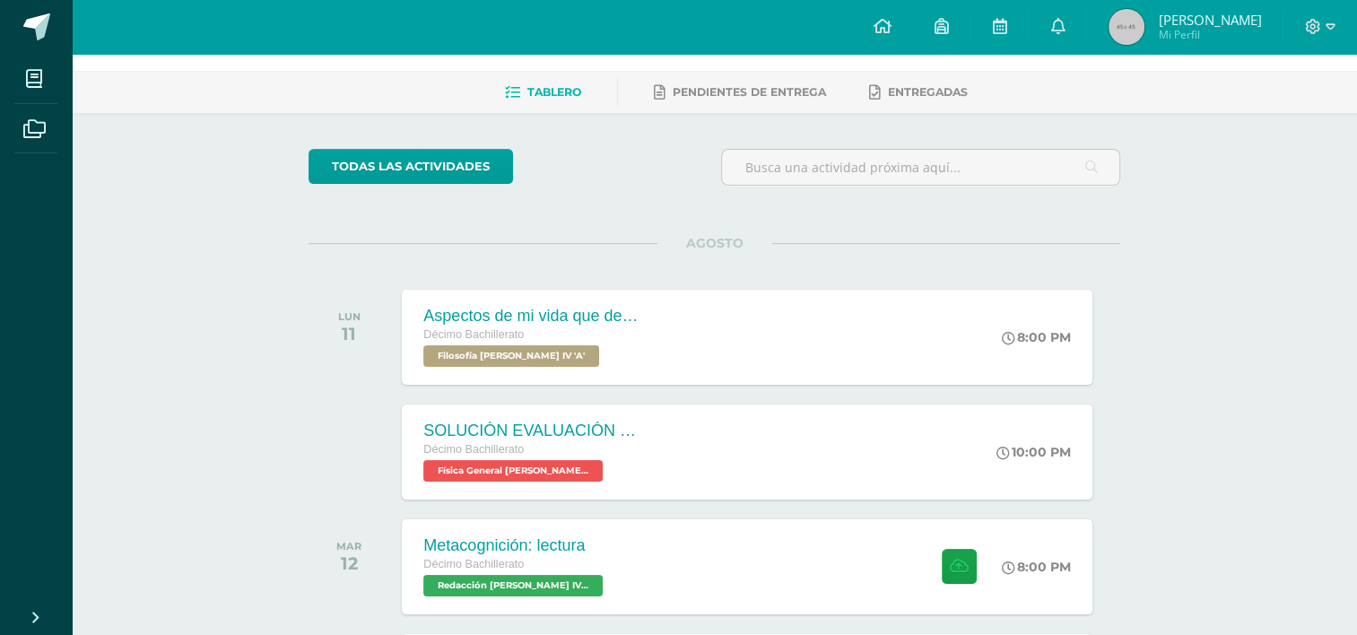
scroll to position [0, 0]
